Goal: Check status: Check status

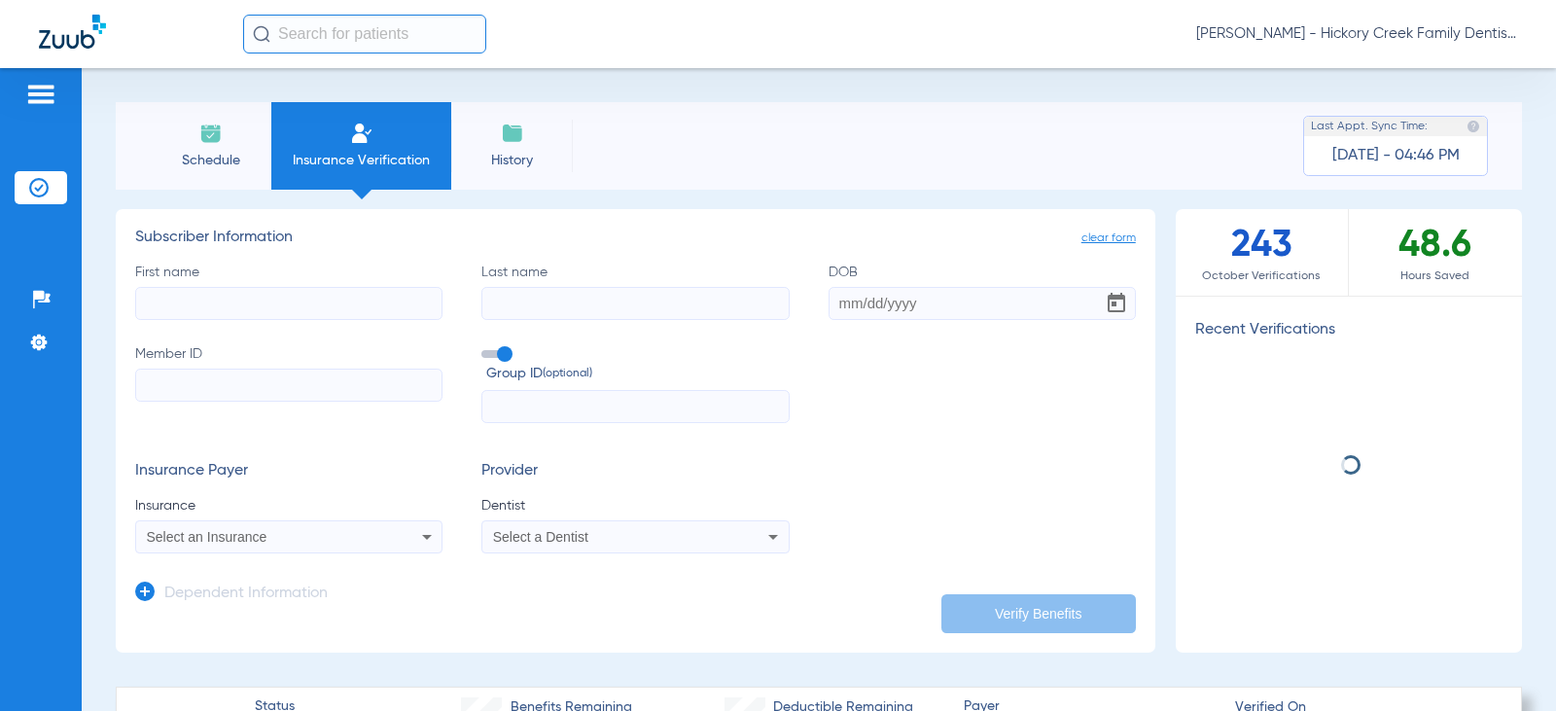
click at [249, 143] on li "Schedule" at bounding box center [211, 145] width 122 height 87
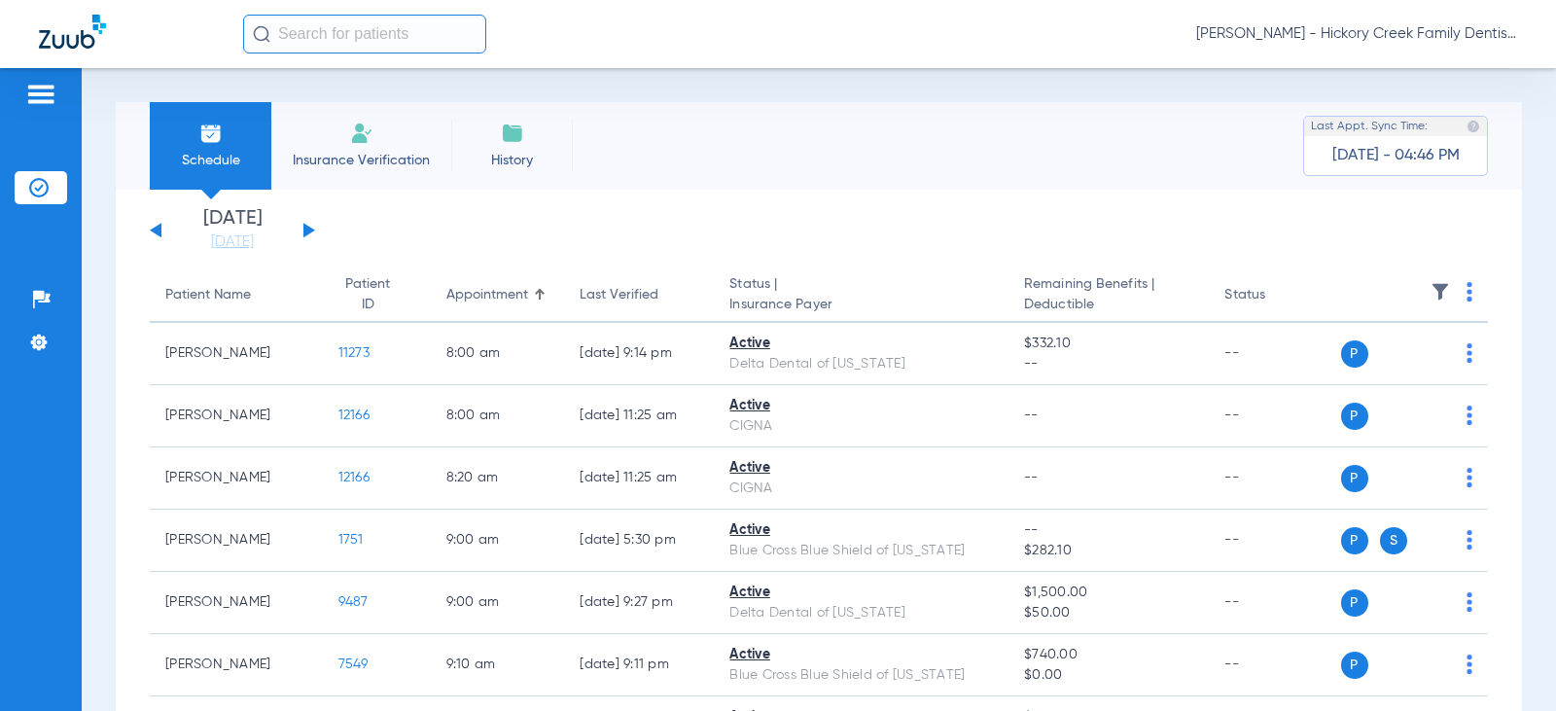
click at [307, 229] on button at bounding box center [309, 230] width 12 height 15
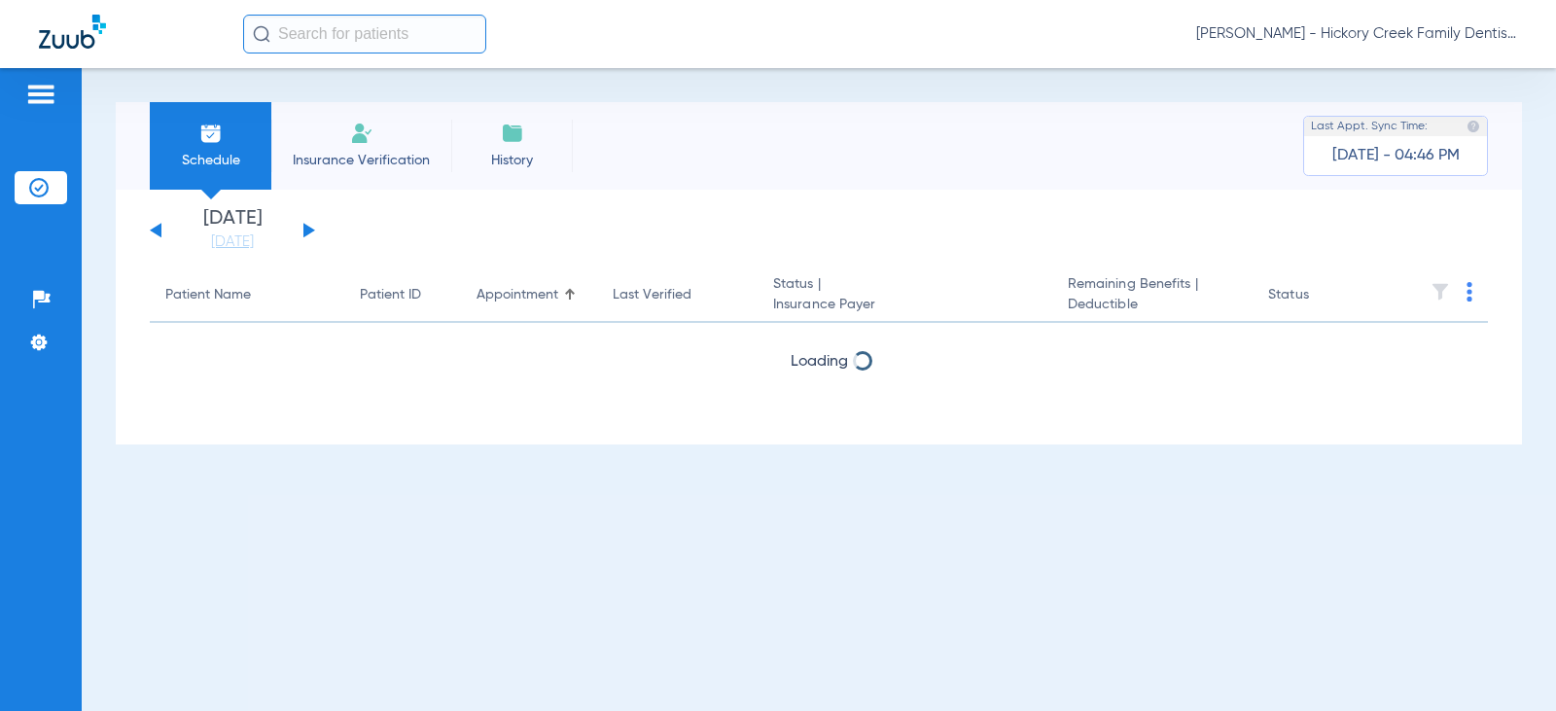
click at [307, 229] on button at bounding box center [309, 230] width 12 height 15
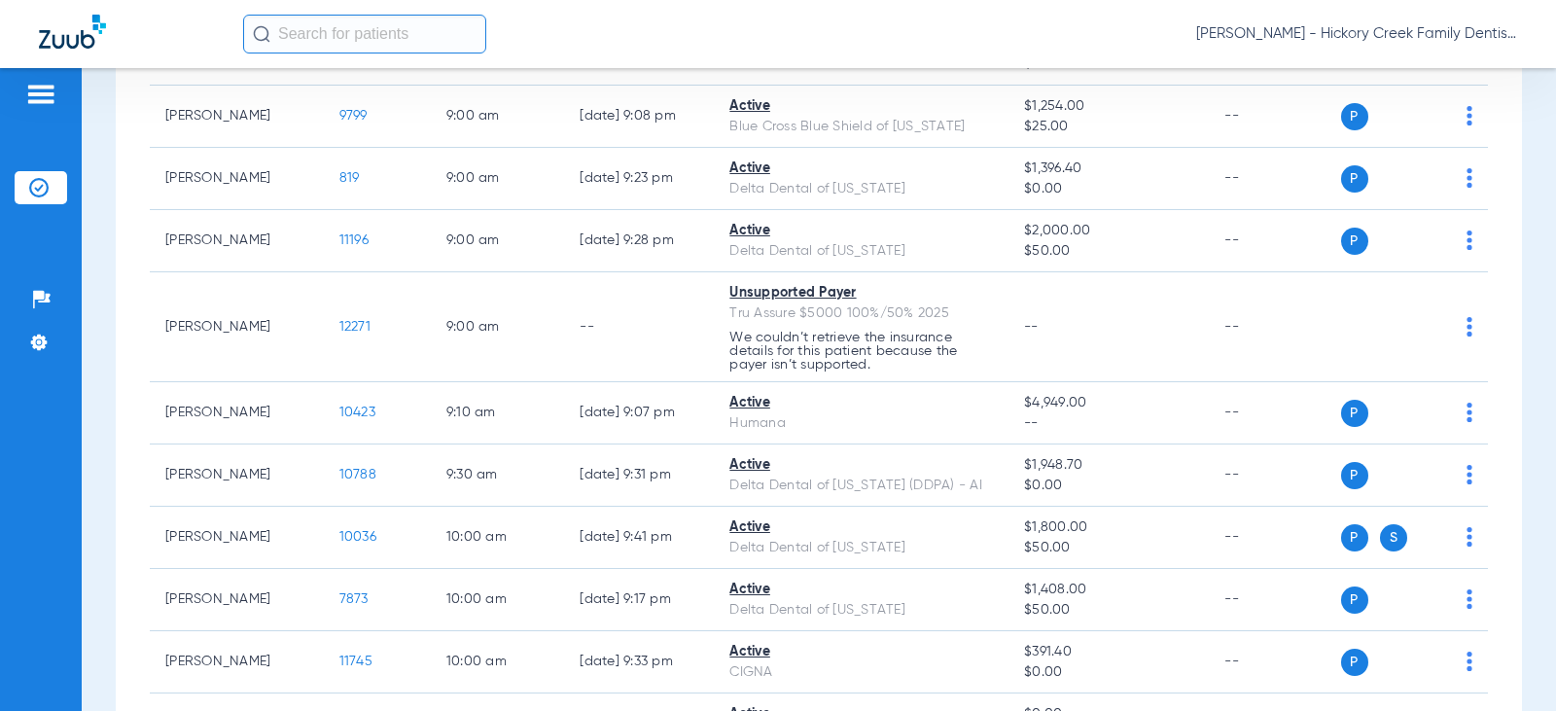
scroll to position [583, 0]
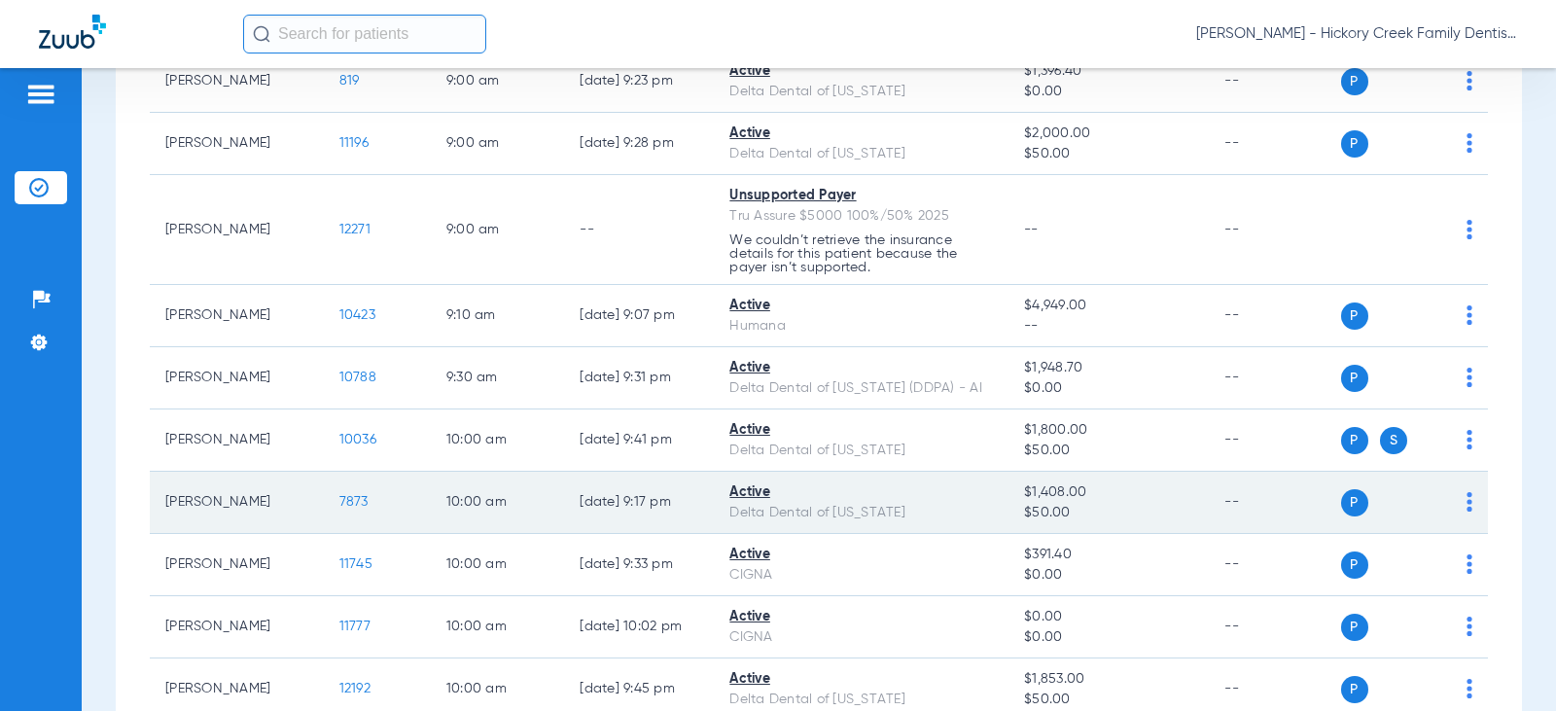
click at [339, 507] on span "7873" at bounding box center [353, 502] width 29 height 14
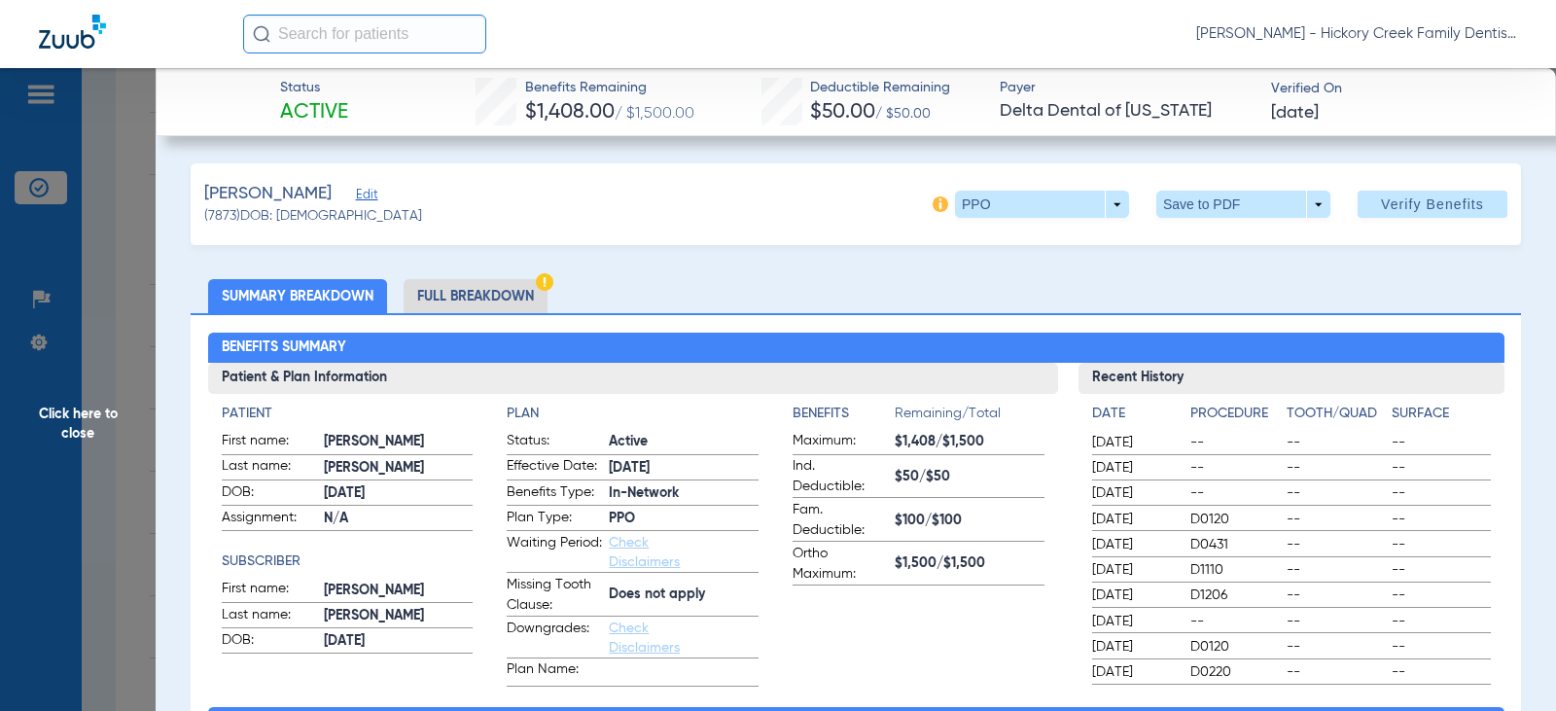
drag, startPoint x: 959, startPoint y: 447, endPoint x: 911, endPoint y: 684, distance: 242.0
click at [911, 684] on app-benefits-information "Benefits Remaining/Total Maximum: $1,408/$1,500 Ind. Deductible: $50/$50 Fam. D…" at bounding box center [918, 544] width 252 height 283
click at [1101, 209] on span at bounding box center [1042, 204] width 174 height 27
click at [1101, 209] on div at bounding box center [778, 355] width 1556 height 711
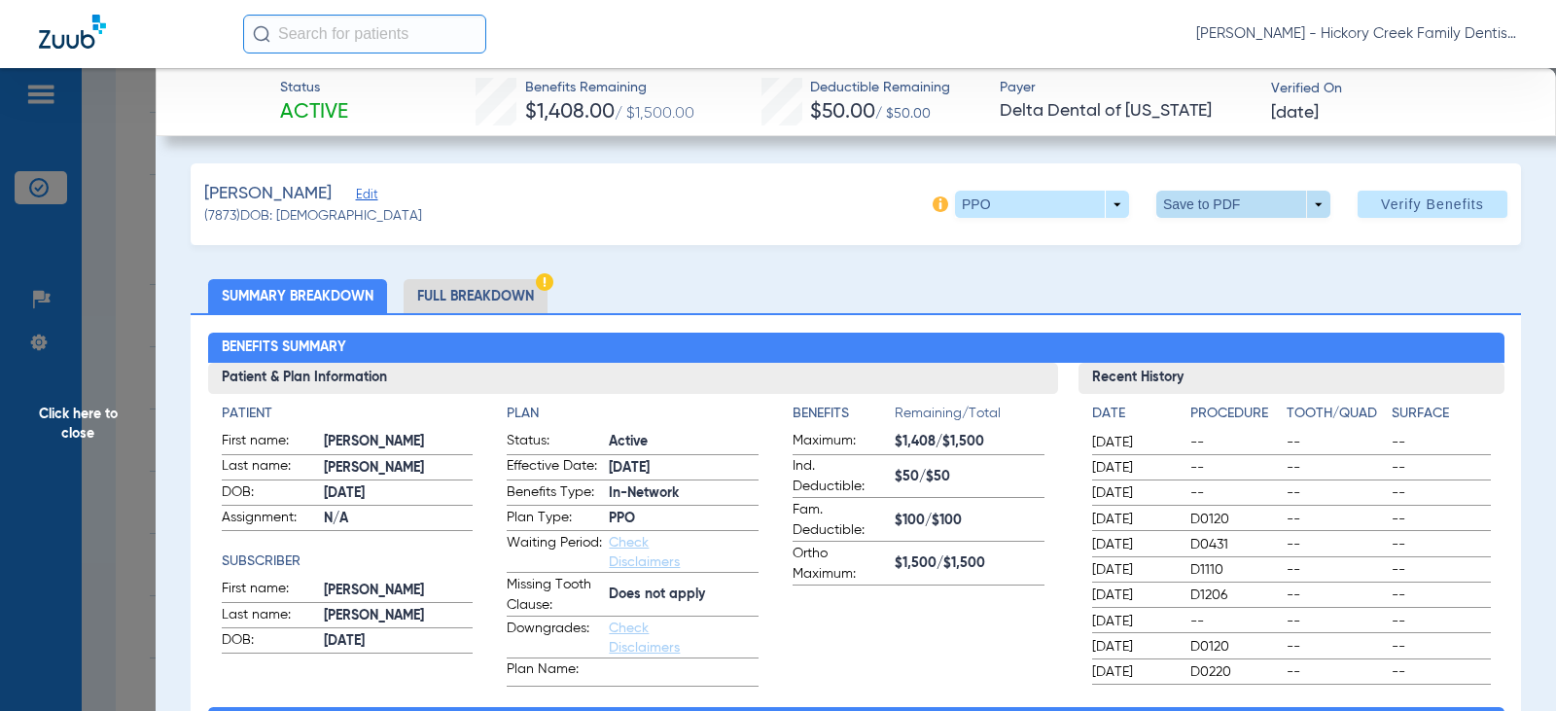
click at [1305, 211] on span at bounding box center [1243, 204] width 174 height 27
click at [1305, 211] on div at bounding box center [778, 355] width 1556 height 711
click at [534, 292] on li "Full Breakdown" at bounding box center [475, 296] width 144 height 34
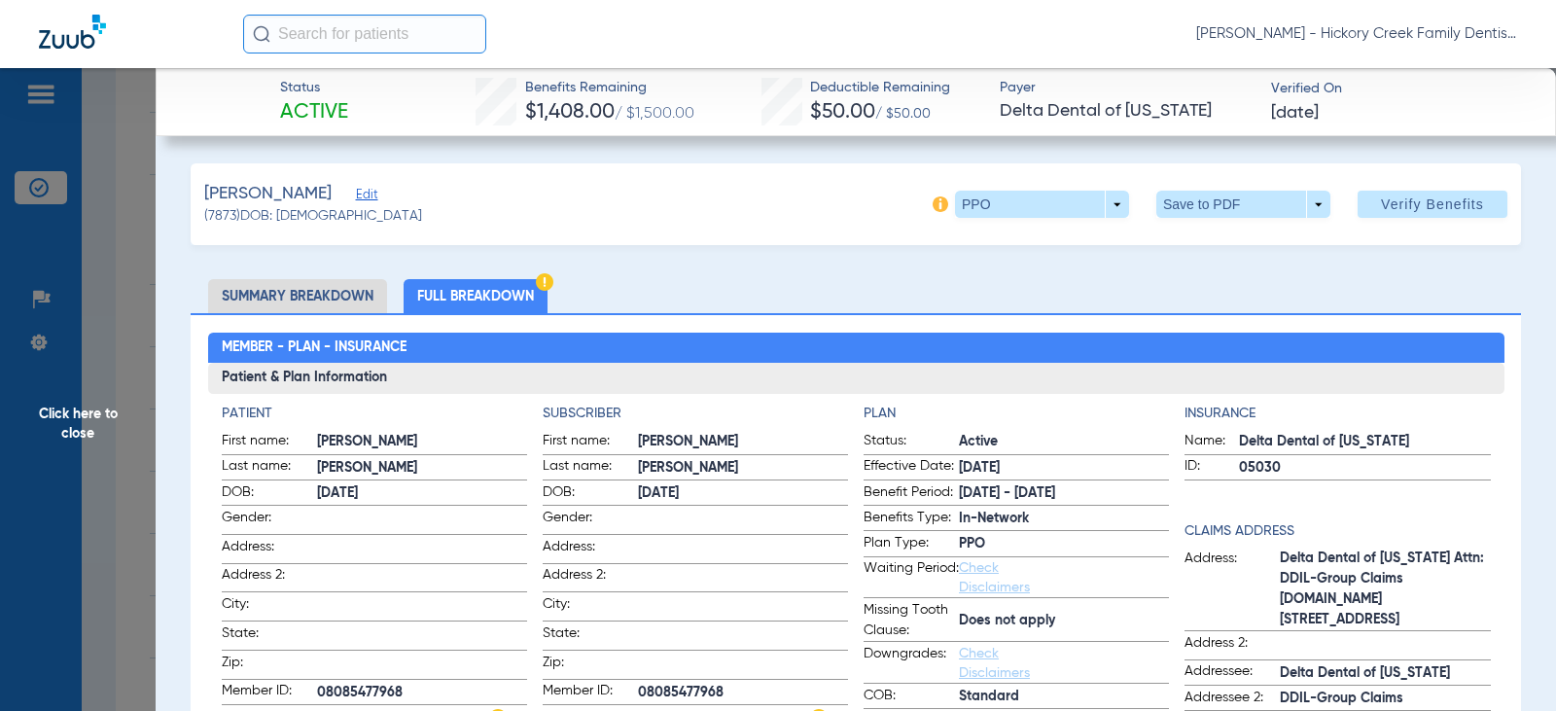
drag, startPoint x: 95, startPoint y: 412, endPoint x: 119, endPoint y: 395, distance: 29.2
click at [95, 412] on span "Click here to close" at bounding box center [78, 423] width 156 height 711
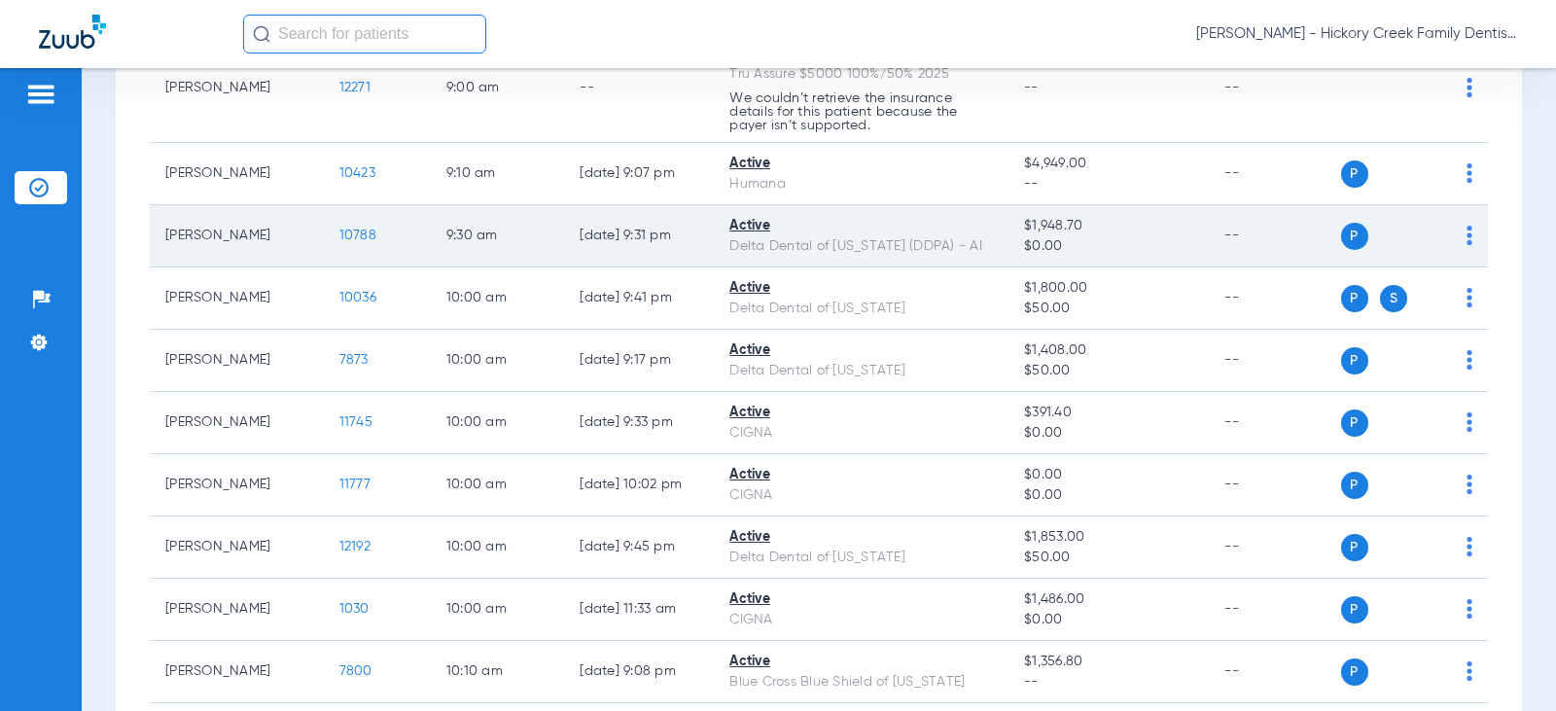
scroll to position [778, 0]
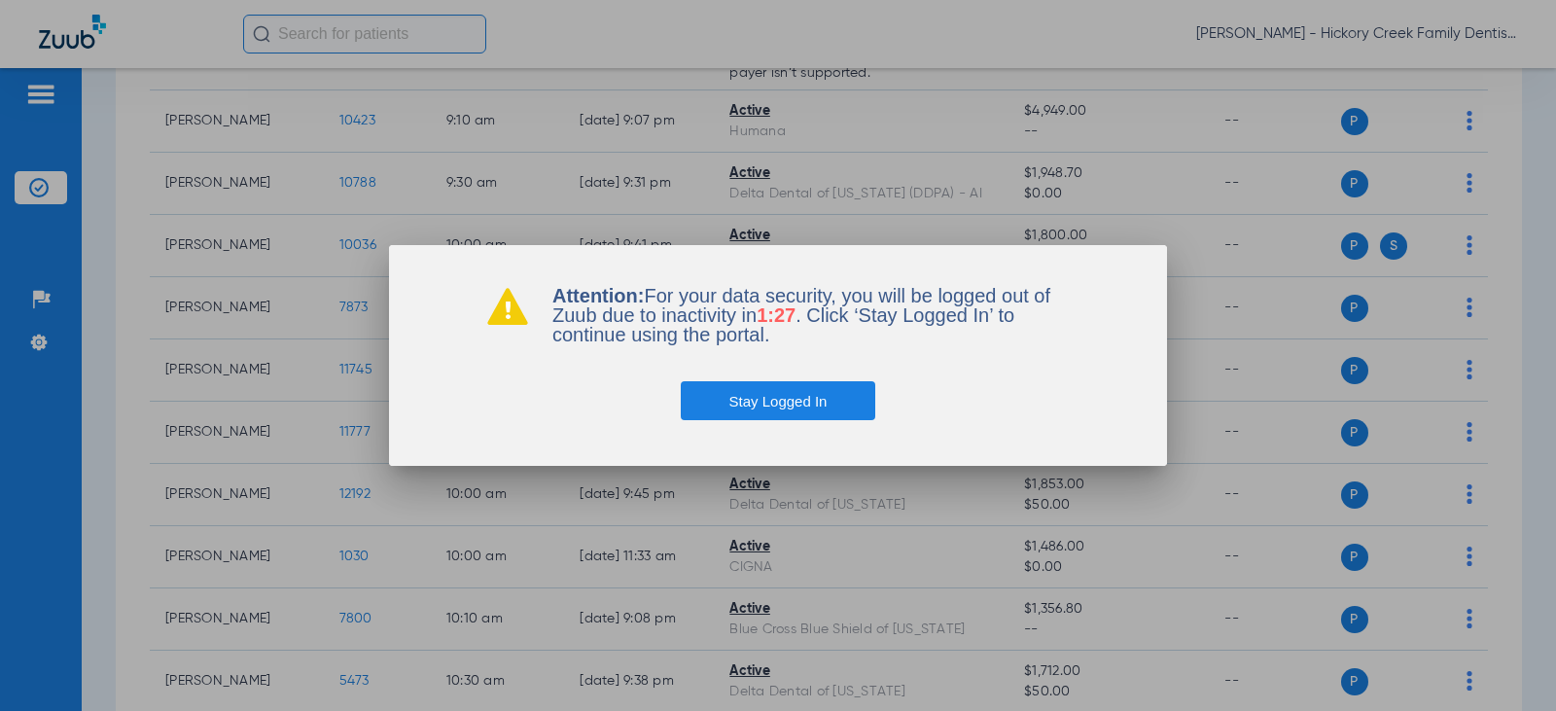
click at [808, 413] on button "Stay Logged In" at bounding box center [778, 400] width 195 height 39
